Goal: Information Seeking & Learning: Check status

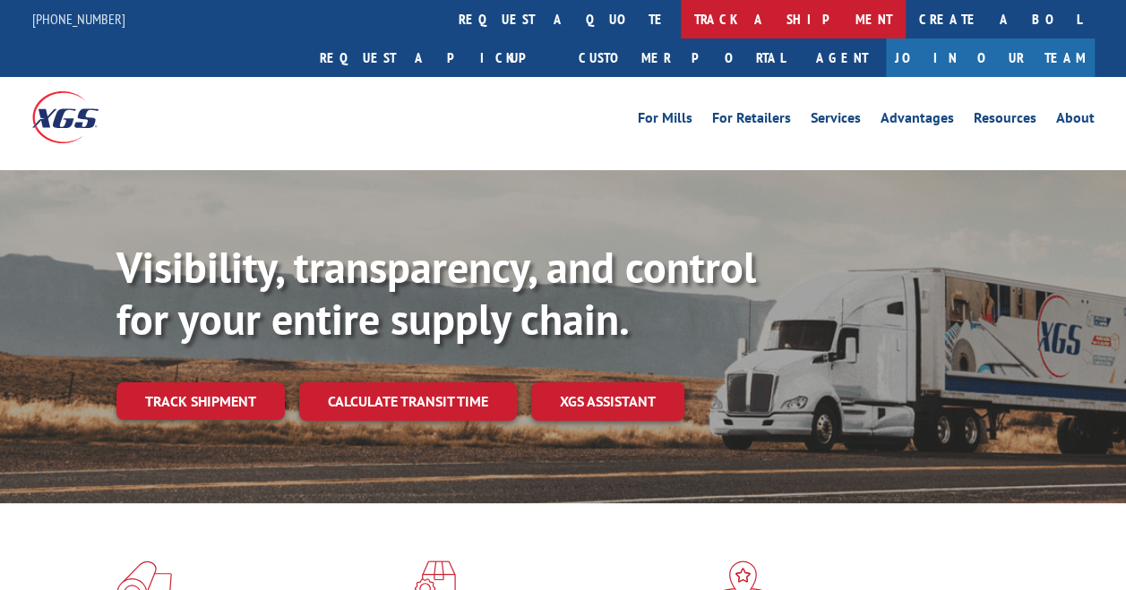
click at [681, 21] on link "track a shipment" at bounding box center [793, 19] width 225 height 39
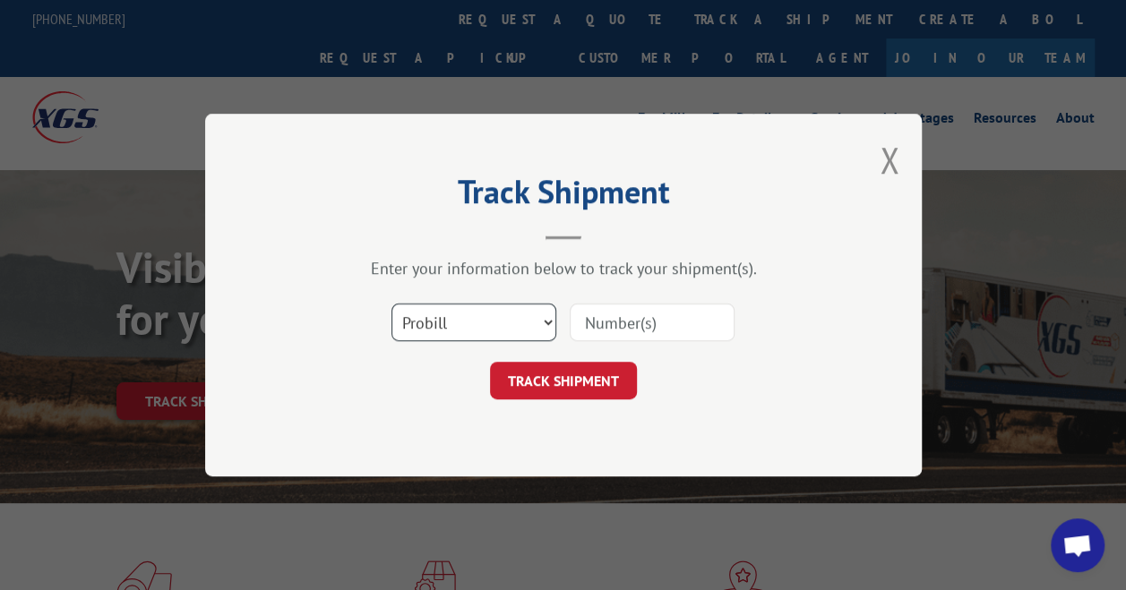
click at [539, 318] on select "Select category... Probill BOL PO" at bounding box center [473, 323] width 165 height 38
select select "bol"
click at [391, 304] on select "Select category... Probill BOL PO" at bounding box center [473, 323] width 165 height 38
click at [649, 322] on input at bounding box center [652, 323] width 165 height 38
paste input "7041782"
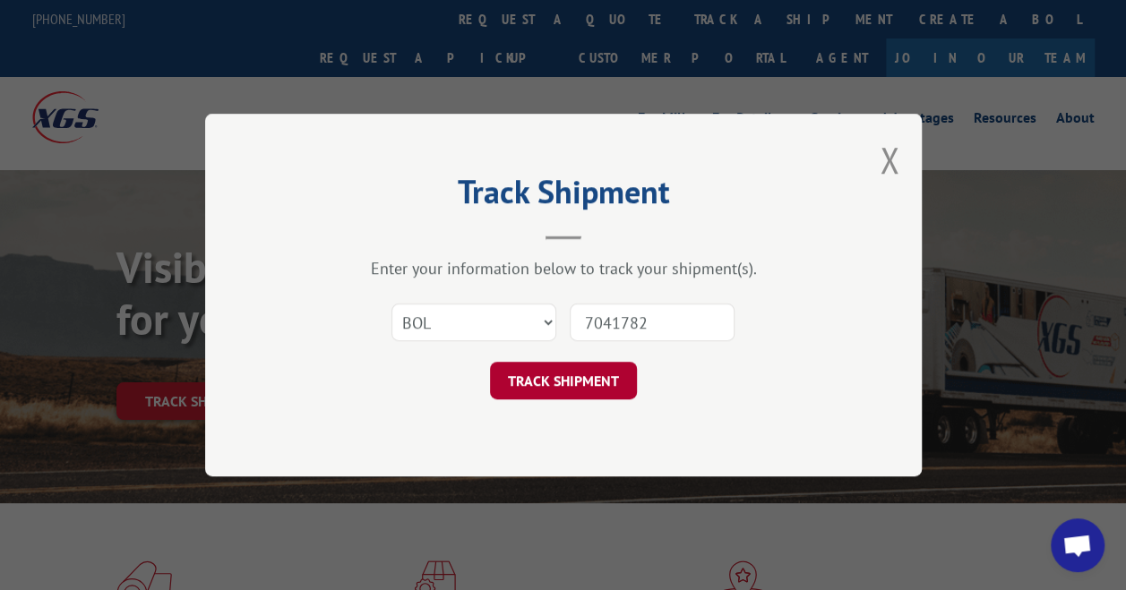
type input "7041782"
click at [568, 385] on button "TRACK SHIPMENT" at bounding box center [563, 381] width 147 height 38
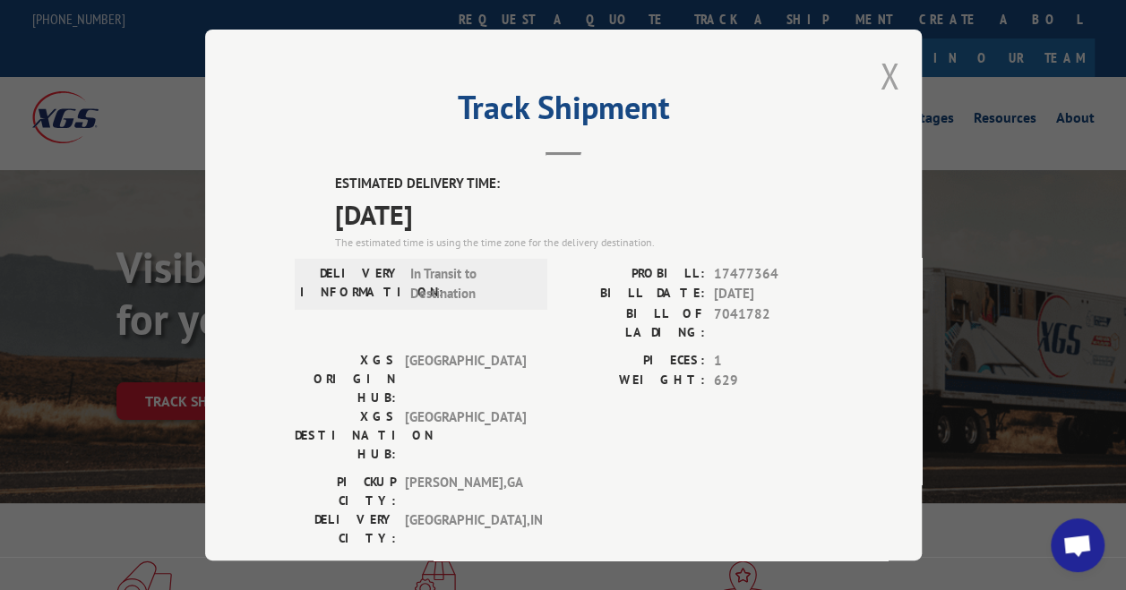
click at [887, 71] on button "Close modal" at bounding box center [889, 75] width 20 height 47
